Goal: Check status: Check status

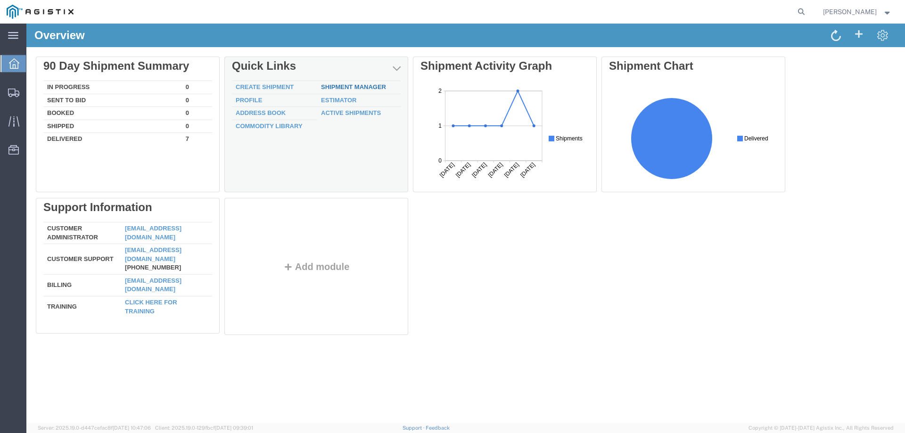
click at [347, 89] on link "Shipment Manager" at bounding box center [353, 86] width 65 height 7
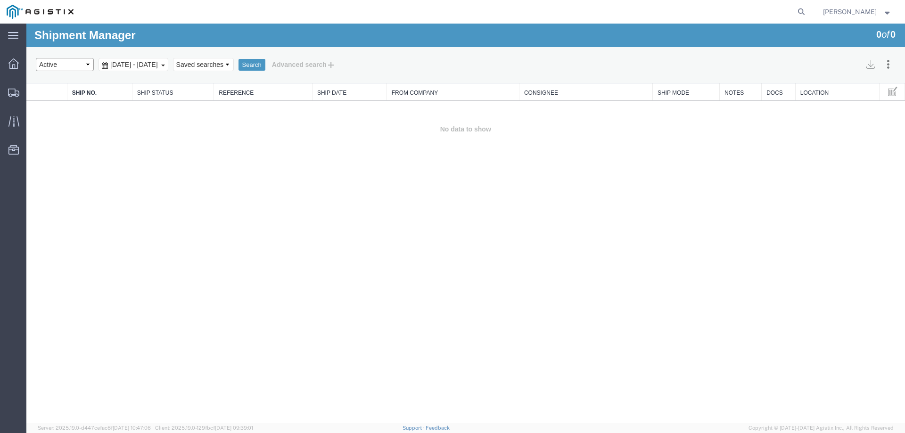
click at [88, 65] on select "Select status Active All Shipments Approved Booked Canceled Delivered Denied Ne…" at bounding box center [65, 64] width 58 height 13
select select "ALL"
click at [36, 58] on select "Select status Active All Shipments Approved Booked Canceled Delivered Denied Ne…" at bounding box center [65, 64] width 58 height 13
click at [265, 65] on button "Search" at bounding box center [252, 65] width 27 height 12
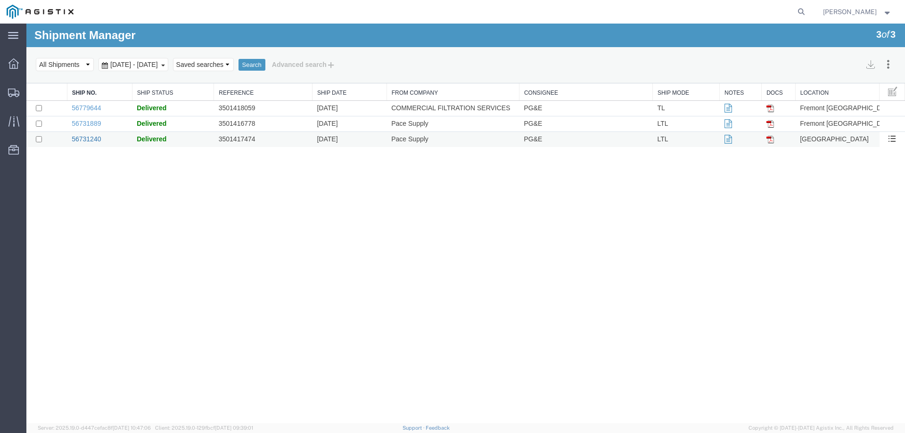
click at [99, 138] on link "56731240" at bounding box center [86, 139] width 29 height 8
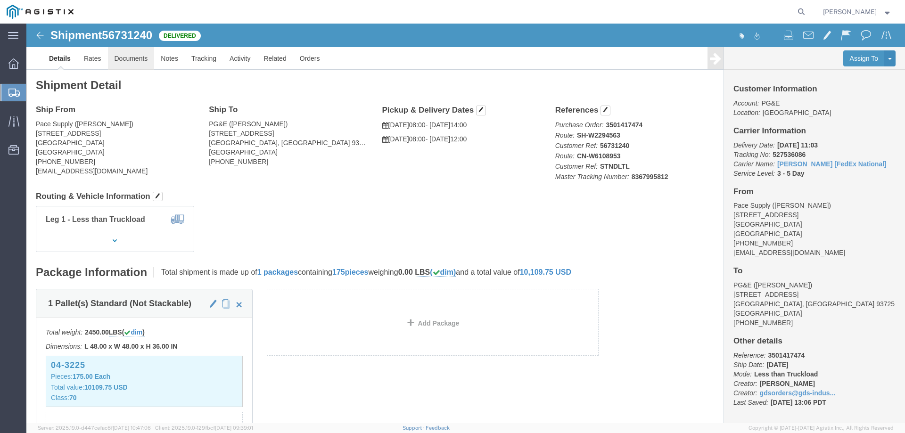
click link "Documents"
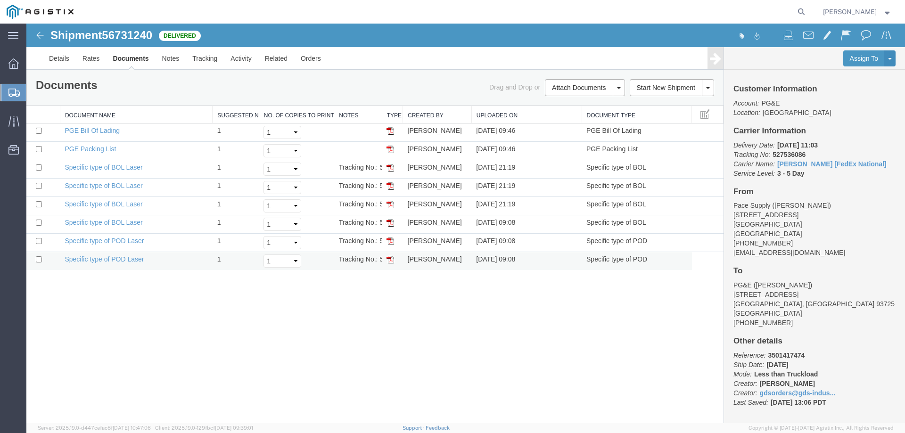
click at [389, 262] on img at bounding box center [391, 260] width 8 height 8
click at [390, 242] on img at bounding box center [391, 242] width 8 height 8
click at [388, 223] on img at bounding box center [391, 223] width 8 height 8
click at [389, 205] on img at bounding box center [391, 205] width 8 height 8
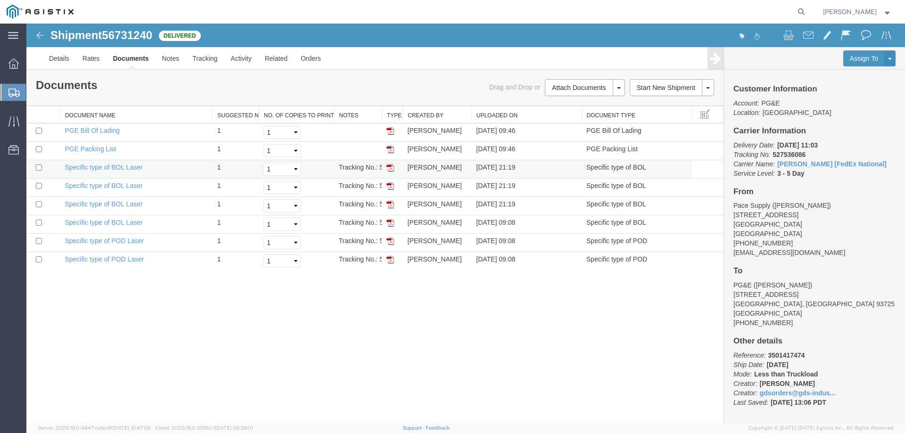
click at [393, 166] on img at bounding box center [391, 168] width 8 height 8
click at [391, 188] on img at bounding box center [391, 186] width 8 height 8
click at [37, 34] on img at bounding box center [39, 35] width 11 height 11
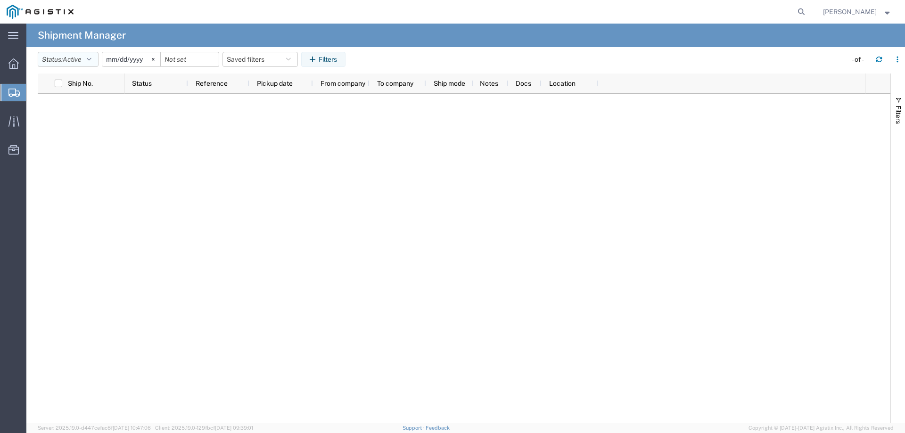
click at [87, 62] on button "Status: Active" at bounding box center [68, 59] width 61 height 15
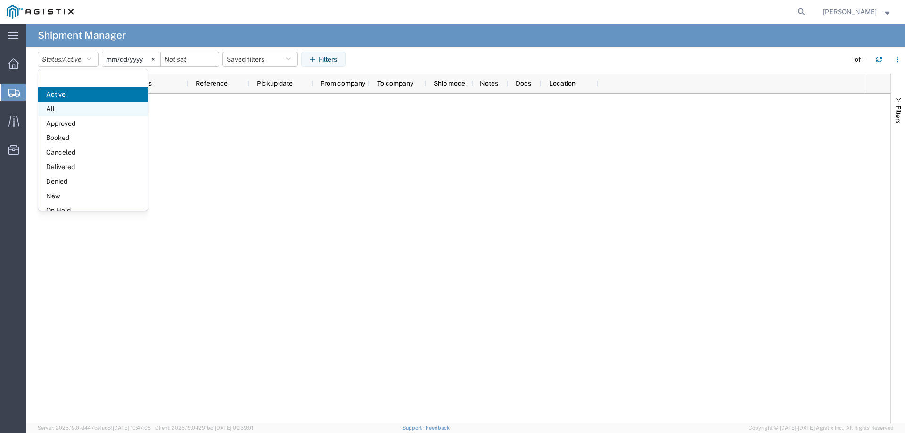
click at [75, 108] on span "All" at bounding box center [93, 109] width 110 height 15
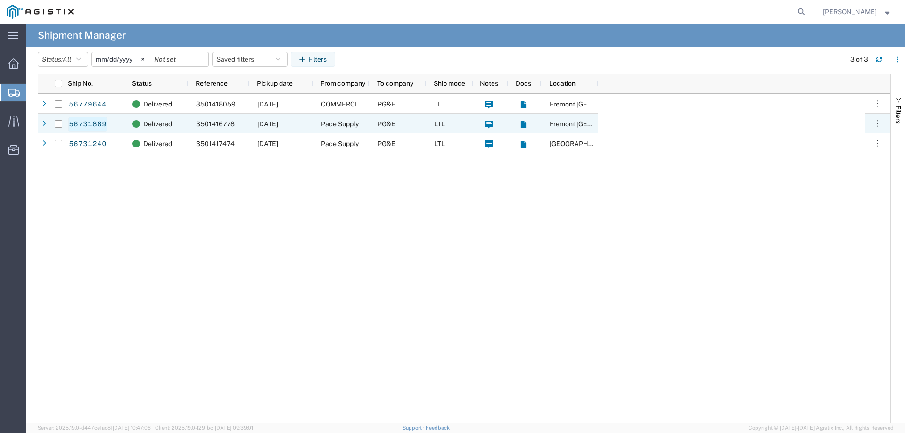
click at [81, 121] on link "56731889" at bounding box center [87, 124] width 39 height 15
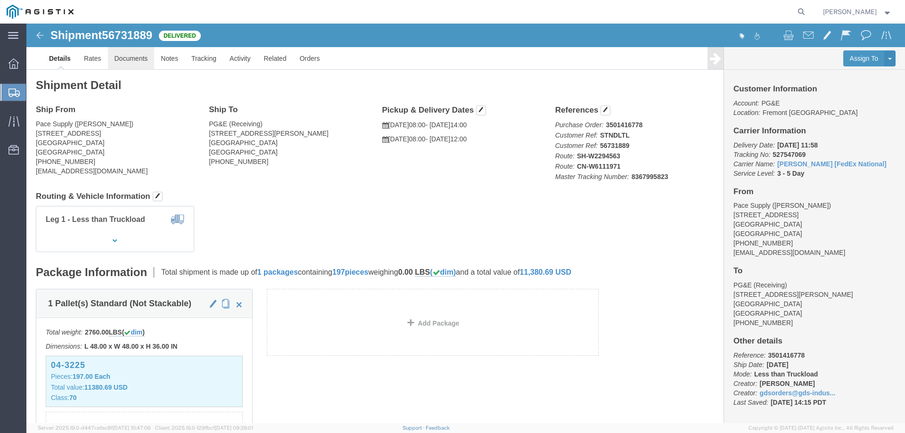
click link "Documents"
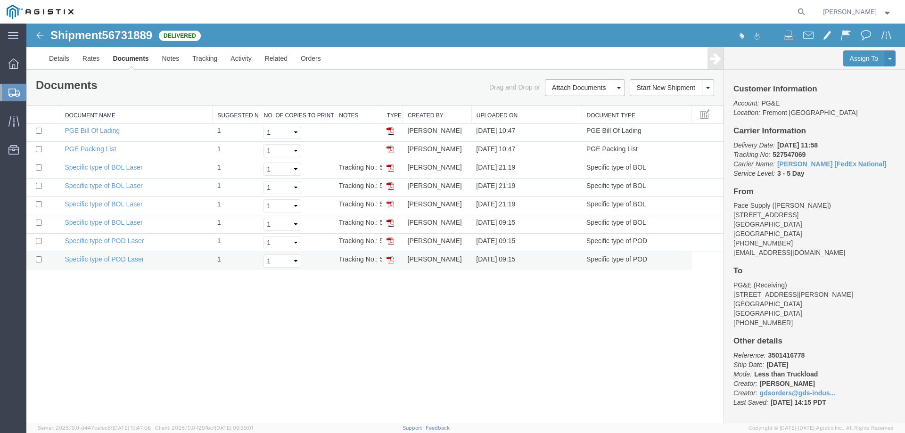
click at [387, 261] on img at bounding box center [391, 260] width 8 height 8
click at [393, 241] on img at bounding box center [391, 242] width 8 height 8
click at [389, 222] on img at bounding box center [391, 223] width 8 height 8
click at [390, 207] on img at bounding box center [391, 205] width 8 height 8
click at [390, 186] on img at bounding box center [391, 186] width 8 height 8
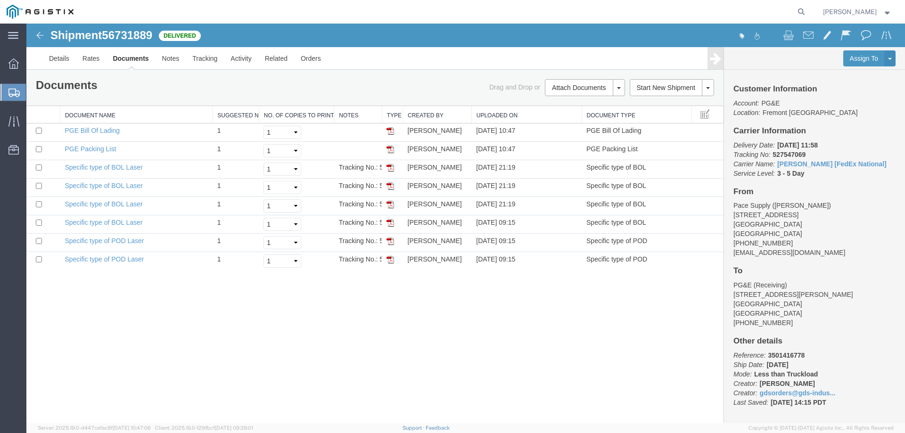
click at [37, 31] on img at bounding box center [39, 35] width 11 height 11
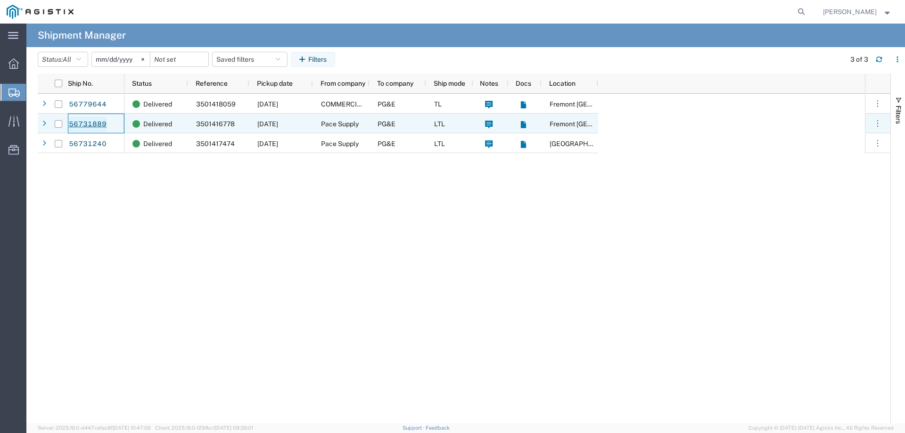
click at [97, 123] on link "56731889" at bounding box center [87, 124] width 39 height 15
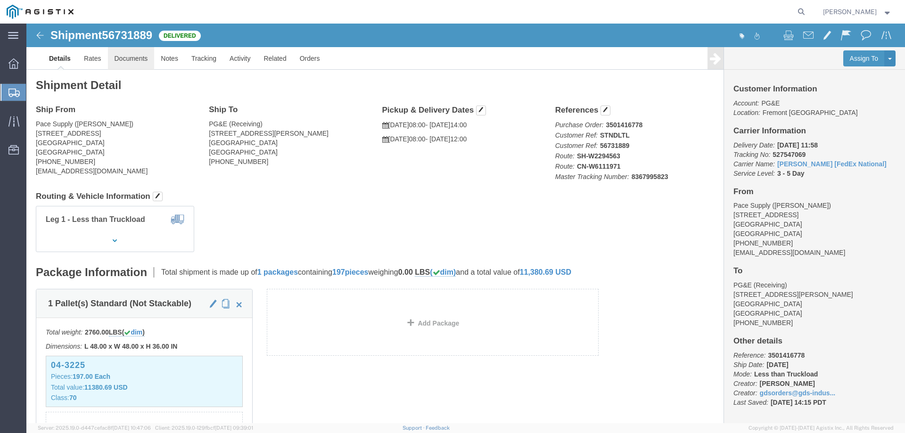
click link "Documents"
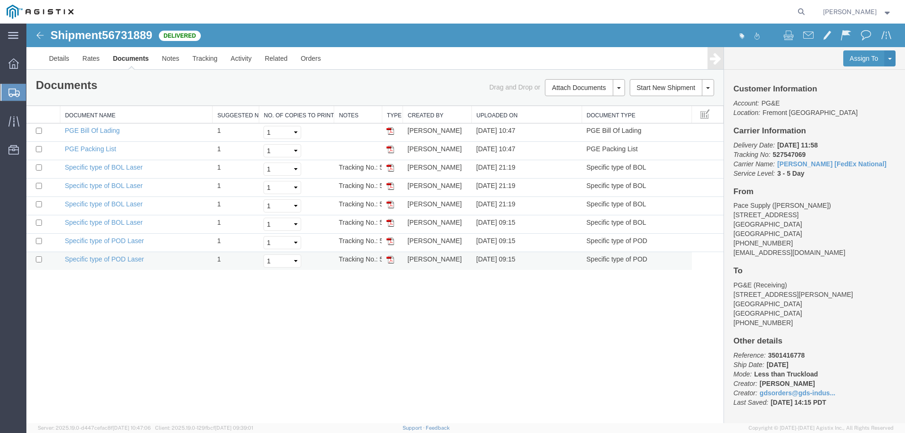
click at [393, 262] on img at bounding box center [391, 260] width 8 height 8
click at [392, 242] on img at bounding box center [391, 242] width 8 height 8
